Goal: Information Seeking & Learning: Find specific fact

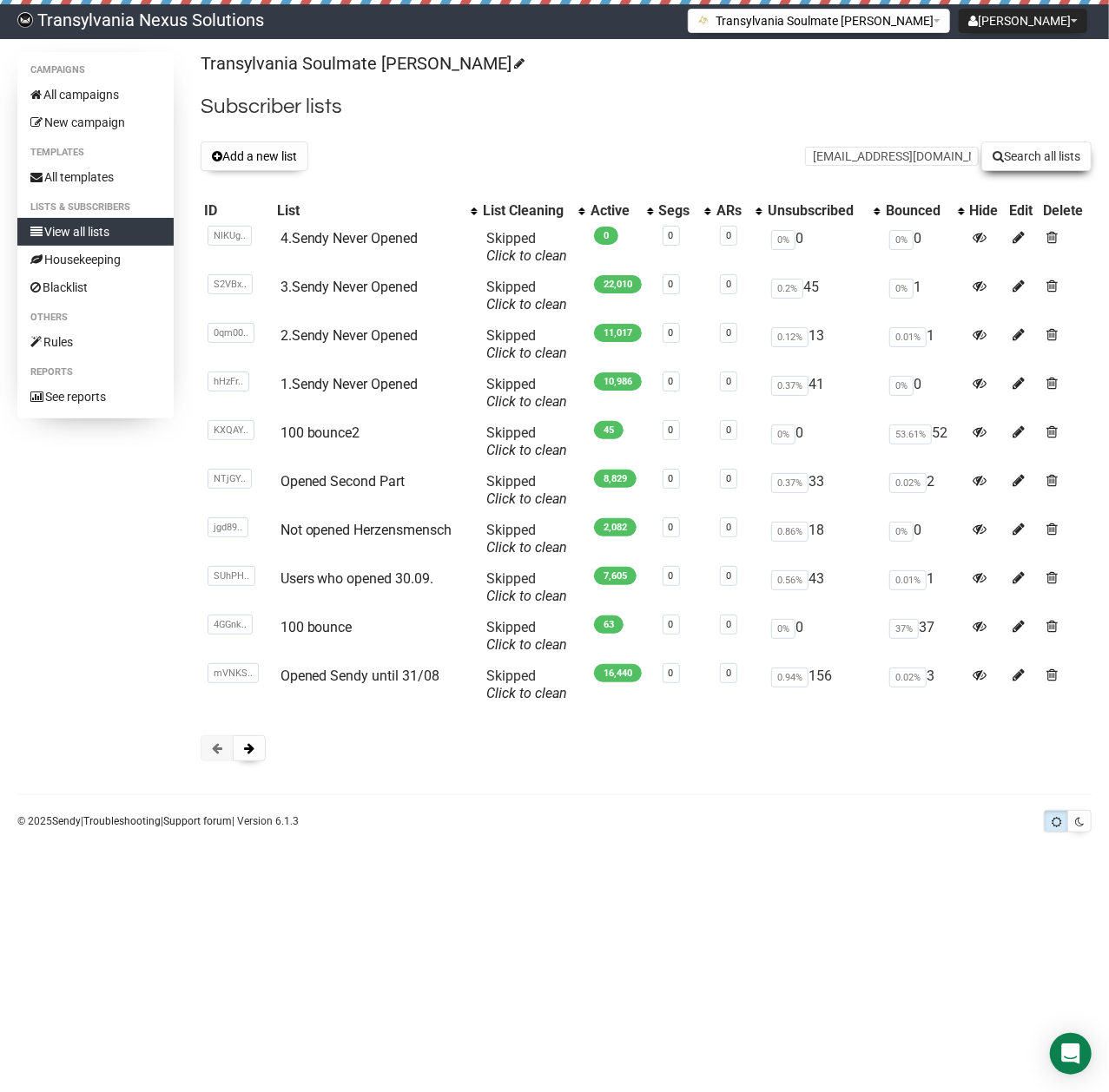
type input "mirjanahelber@gmail.com"
click at [1026, 146] on button "Search all lists" at bounding box center [1036, 157] width 110 height 30
paste input "[PERSON_NAME][EMAIL_ADDRESS][PERSON_NAME][DOMAIN_NAME]"
type input "[PERSON_NAME][EMAIL_ADDRESS][PERSON_NAME][DOMAIN_NAME]"
click at [1037, 156] on button "Search all lists" at bounding box center [1036, 157] width 110 height 30
